Goal: Information Seeking & Learning: Learn about a topic

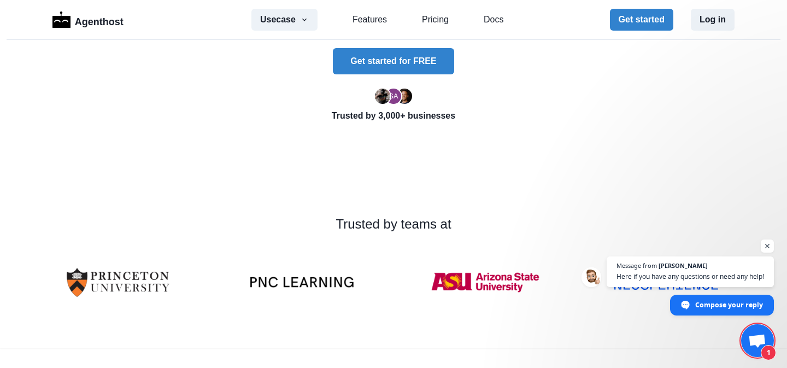
scroll to position [358, 0]
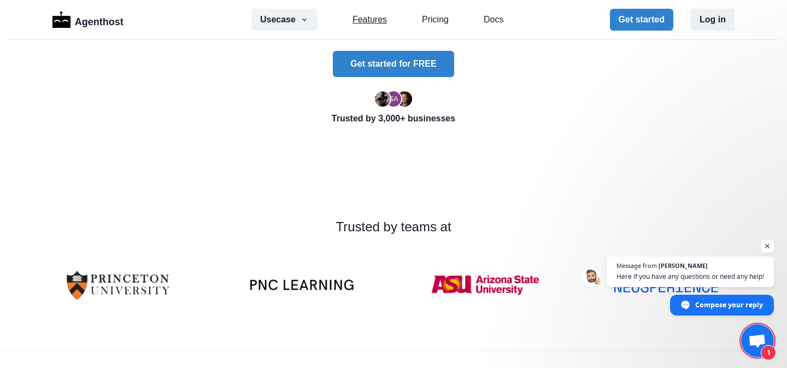
click at [381, 25] on link "Features" at bounding box center [370, 19] width 34 height 13
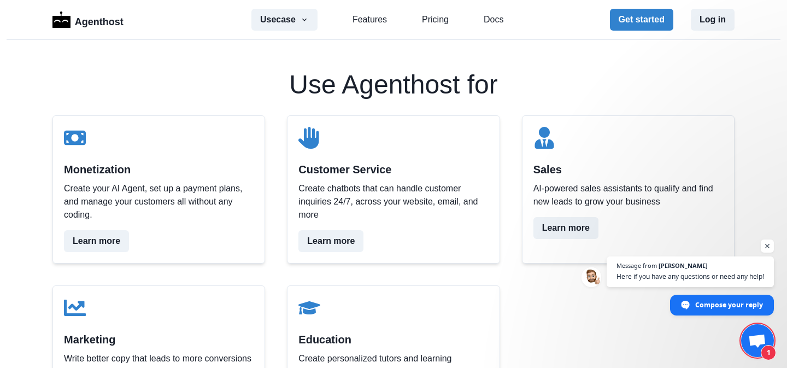
scroll to position [505, 0]
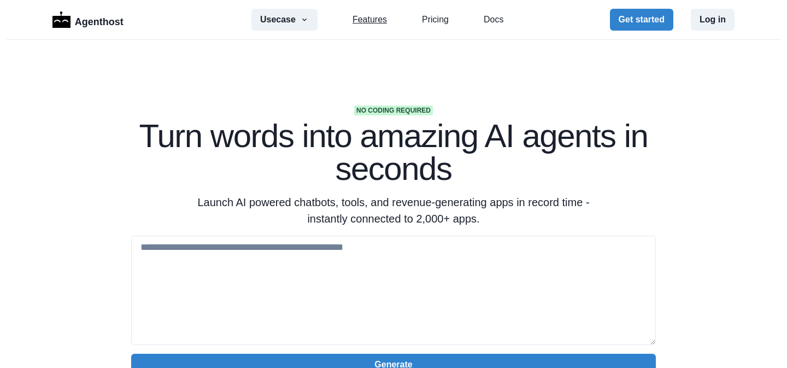
click at [361, 22] on link "Features" at bounding box center [370, 19] width 34 height 13
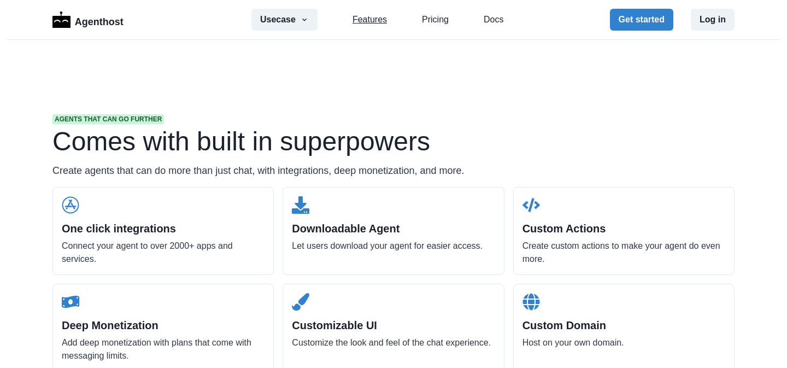
scroll to position [1046, 0]
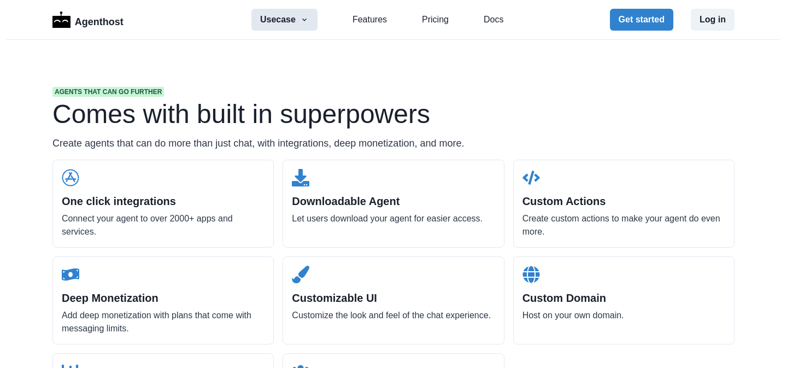
click at [277, 16] on button "Usecase" at bounding box center [285, 20] width 66 height 22
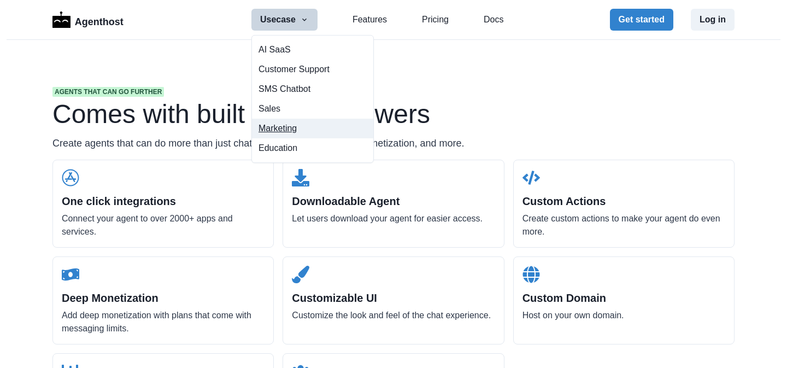
click at [299, 127] on button "Marketing" at bounding box center [312, 129] width 121 height 20
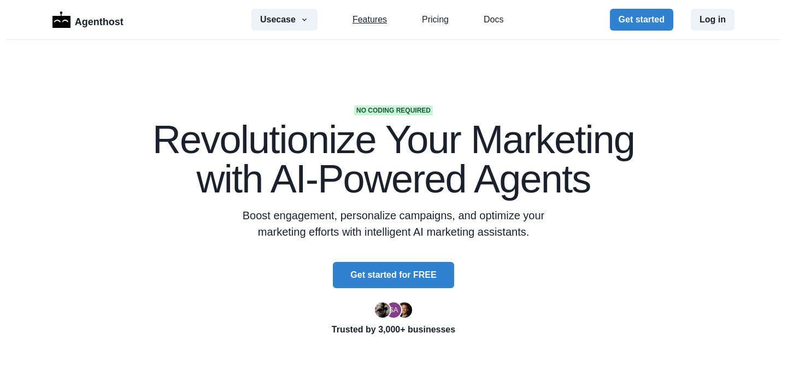
click at [371, 24] on link "Features" at bounding box center [370, 19] width 34 height 13
